Goal: Find specific page/section: Find specific page/section

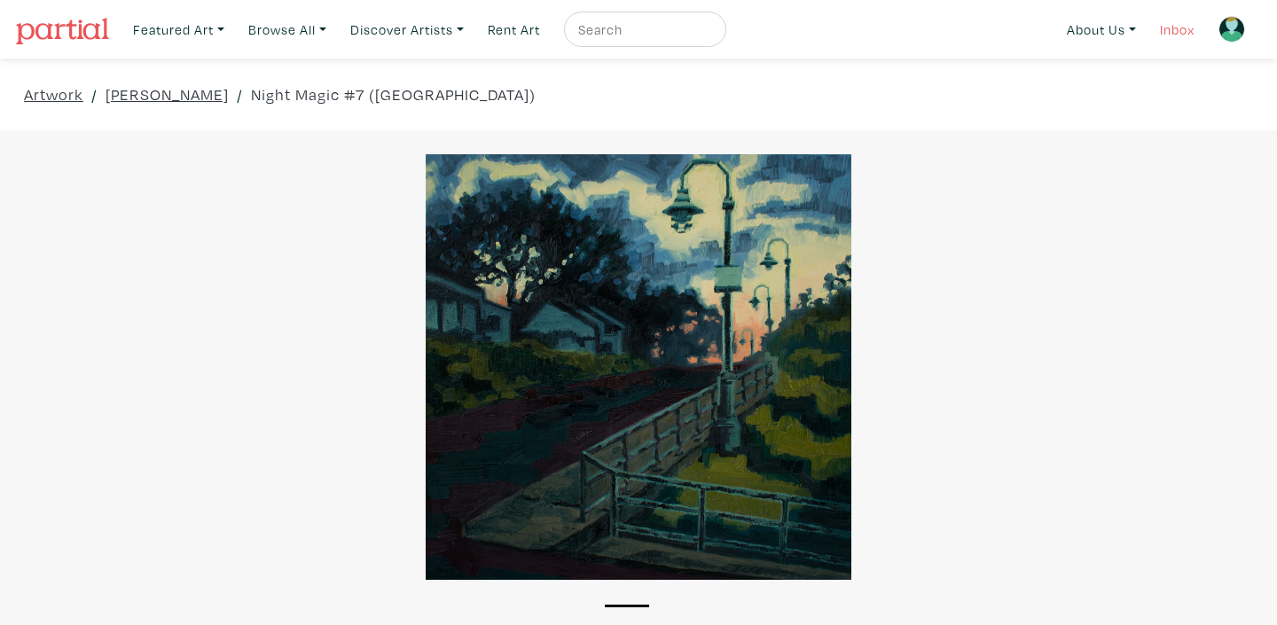
click at [1176, 33] on link "Inbox" at bounding box center [1177, 30] width 51 height 36
click at [1166, 27] on link "Inbox" at bounding box center [1177, 30] width 51 height 36
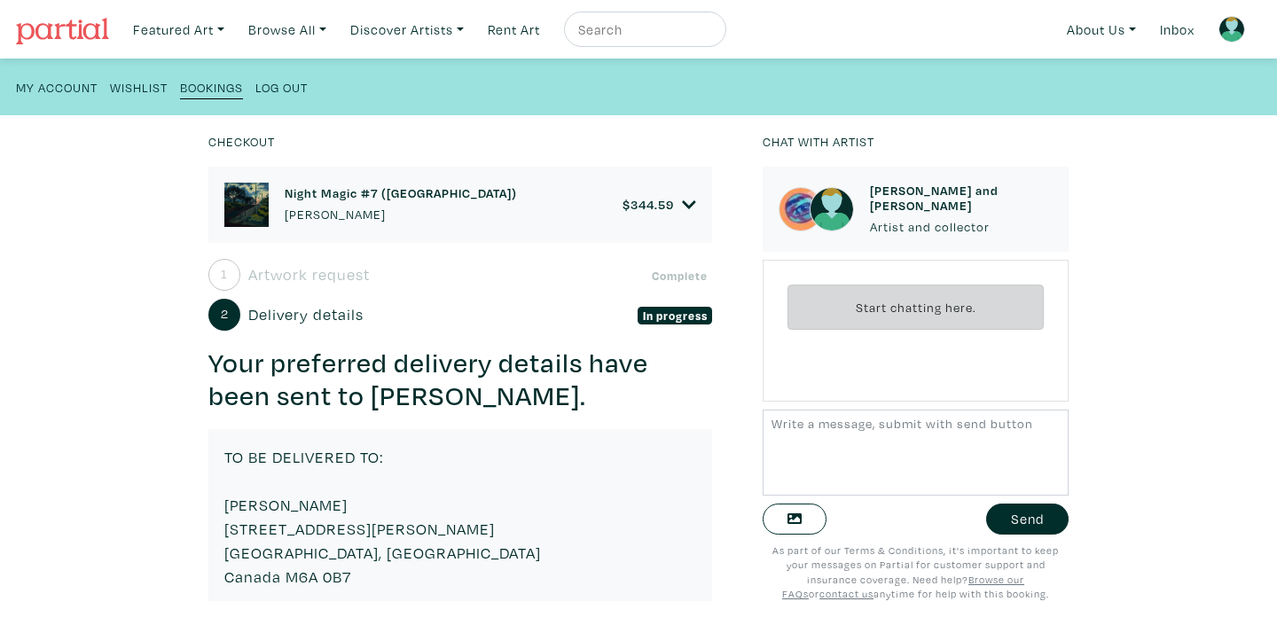
click at [218, 84] on small "Bookings" at bounding box center [211, 87] width 63 height 17
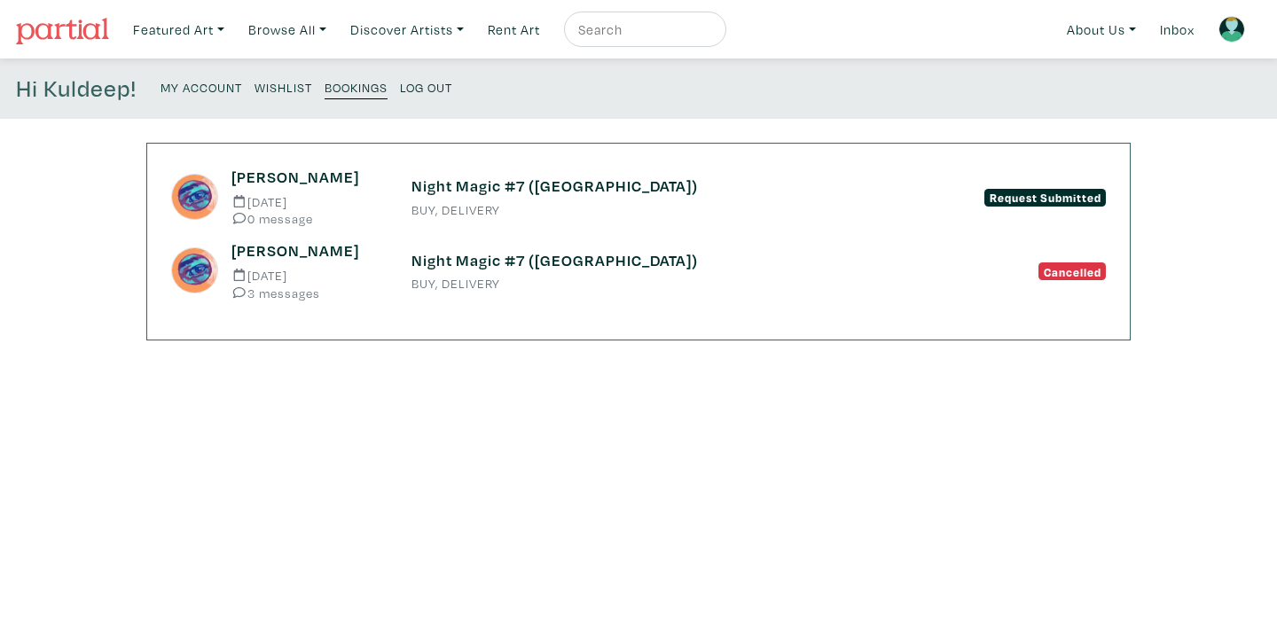
click at [495, 276] on div "Night Magic #7 (West Harbour) BUY, DELIVERY" at bounding box center [638, 271] width 481 height 40
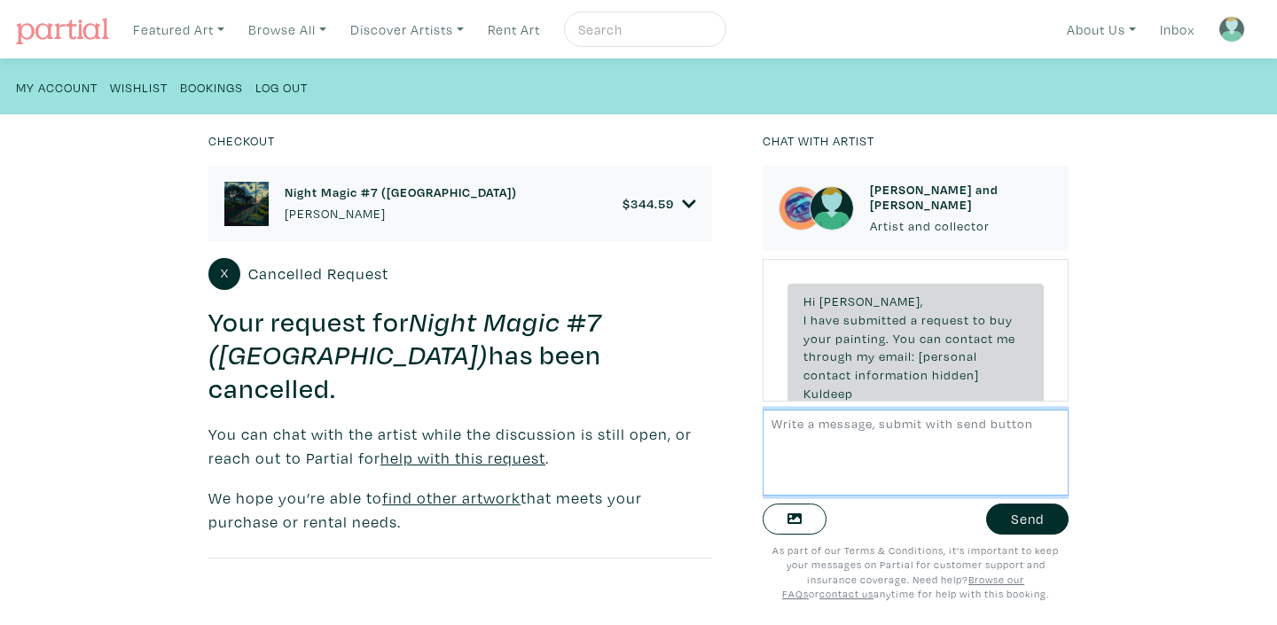
scroll to position [450, 0]
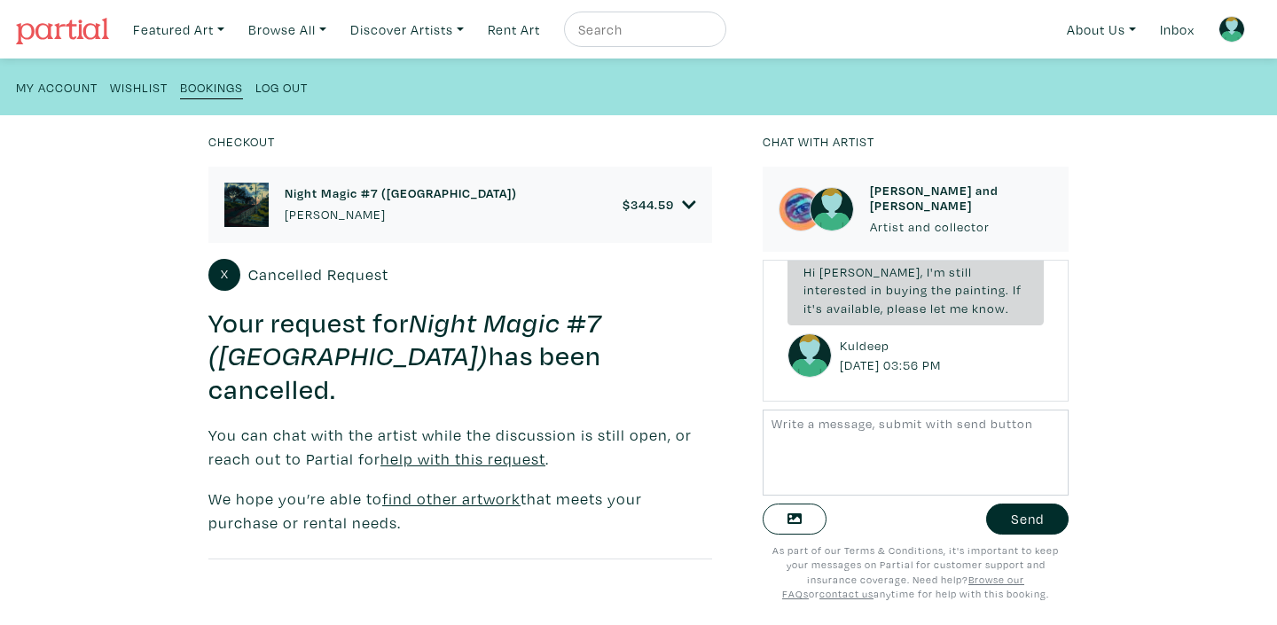
click at [207, 90] on small "Bookings" at bounding box center [211, 87] width 63 height 17
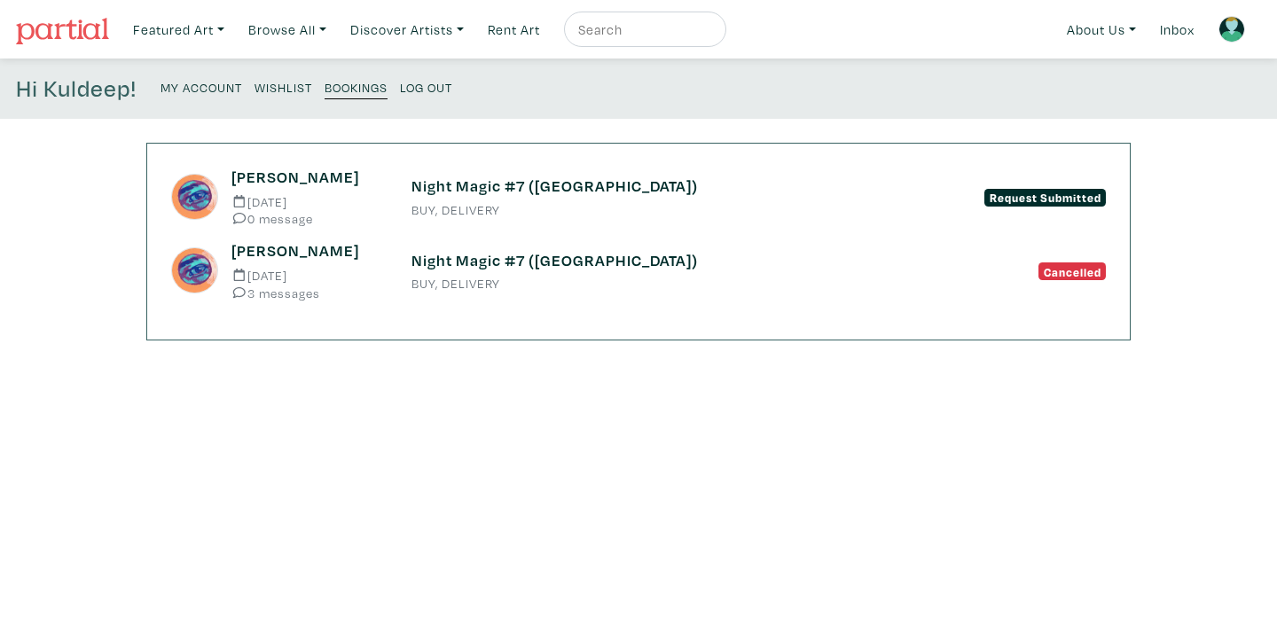
click at [540, 186] on h6 "Night Magic #7 ([GEOGRAPHIC_DATA])" at bounding box center [639, 187] width 454 height 20
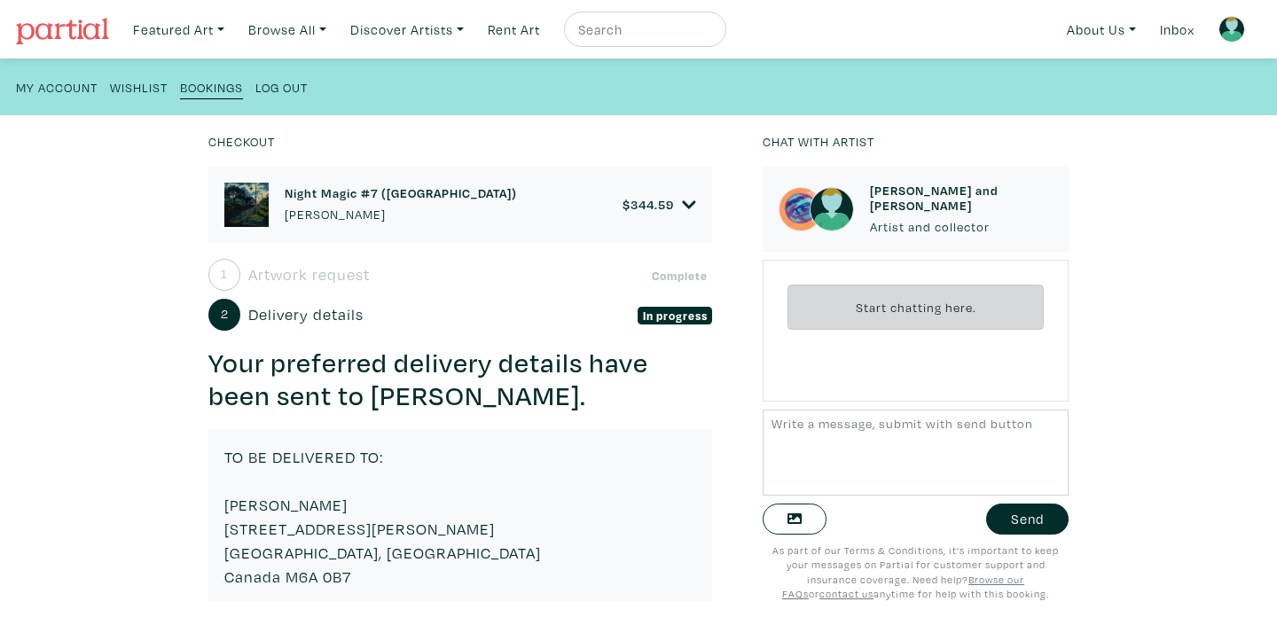
click at [286, 194] on h6 "Night Magic #7 ([GEOGRAPHIC_DATA])" at bounding box center [401, 192] width 232 height 15
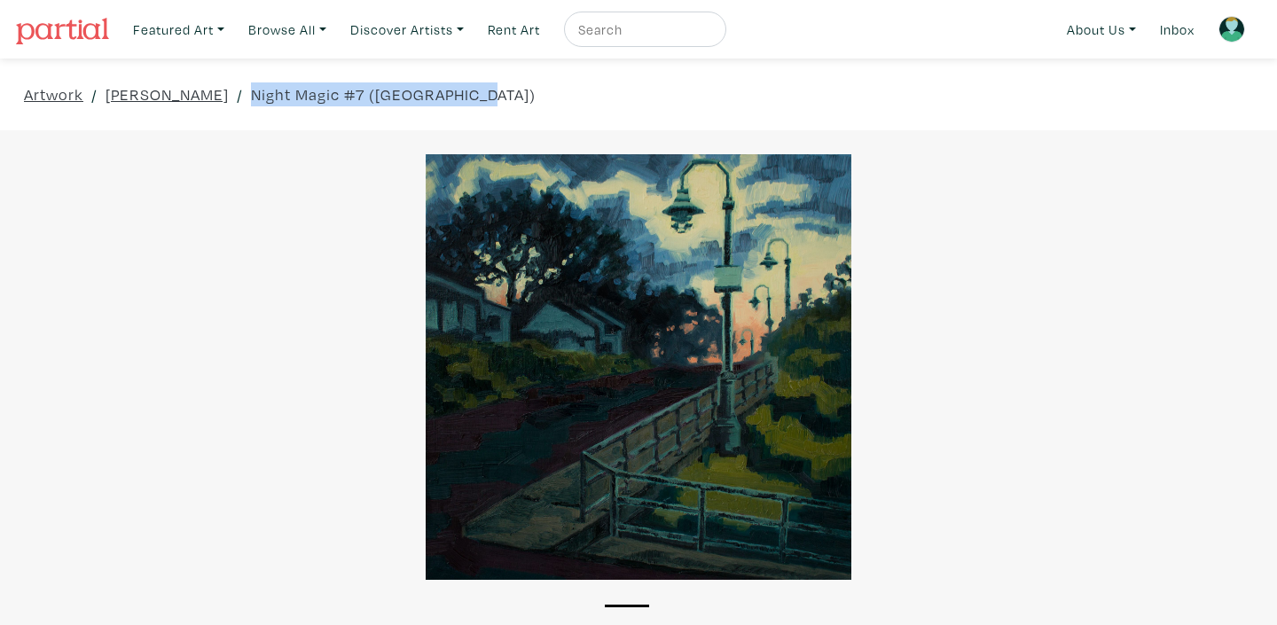
drag, startPoint x: 239, startPoint y: 95, endPoint x: 483, endPoint y: 86, distance: 244.1
click at [483, 86] on div "Artwork / [PERSON_NAME] / Night Magic #7 ([GEOGRAPHIC_DATA])" at bounding box center [638, 95] width 1277 height 72
copy link "Night Magic #7 ([GEOGRAPHIC_DATA])"
click at [346, 194] on div at bounding box center [638, 367] width 1277 height 426
